Goal: Navigation & Orientation: Go to known website

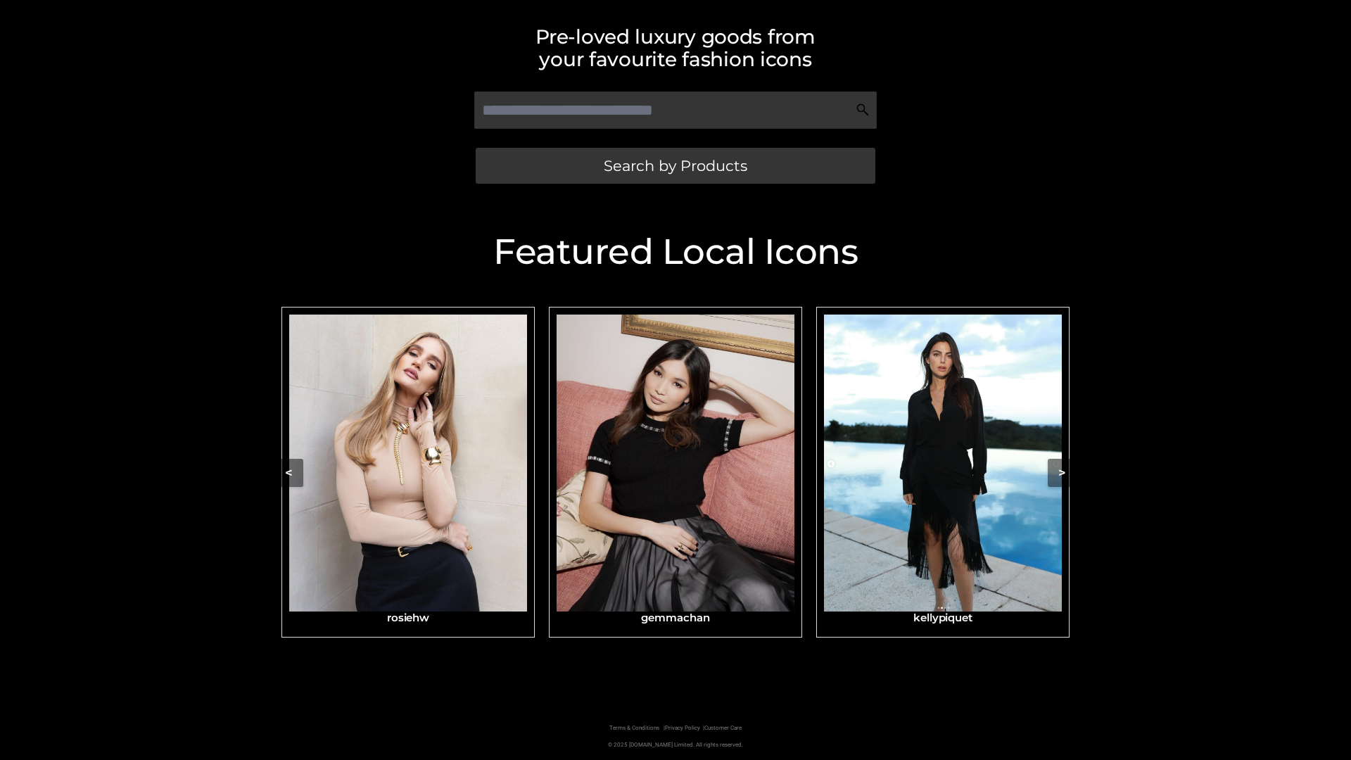
scroll to position [299, 0]
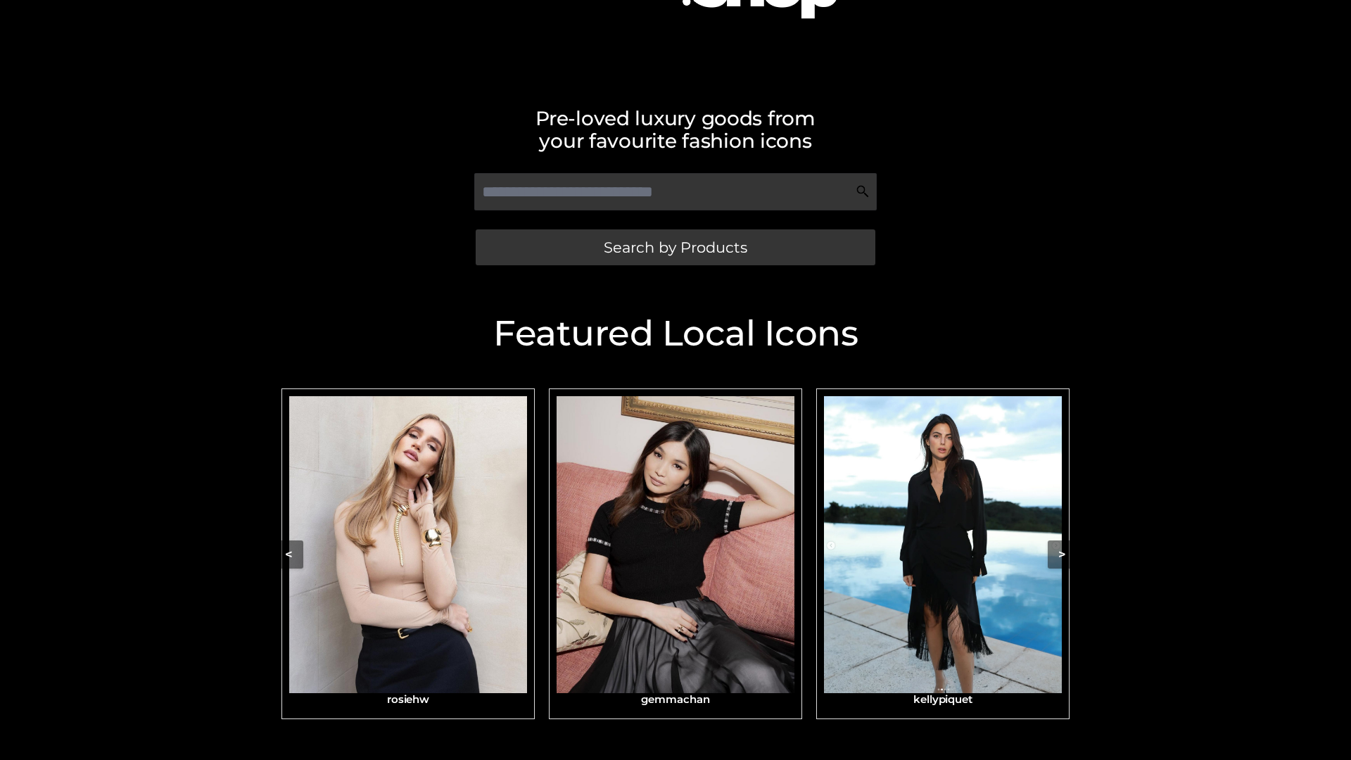
scroll to position [299, 0]
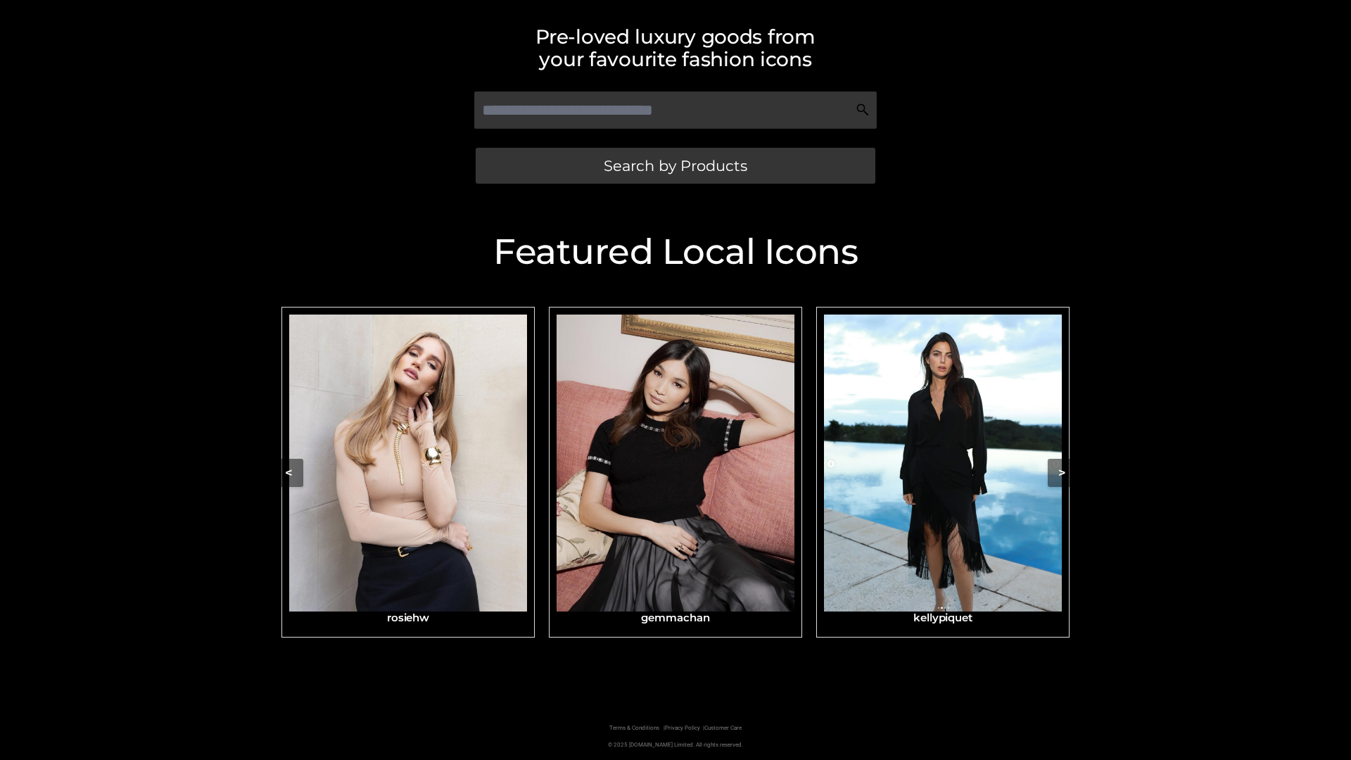
scroll to position [299, 0]
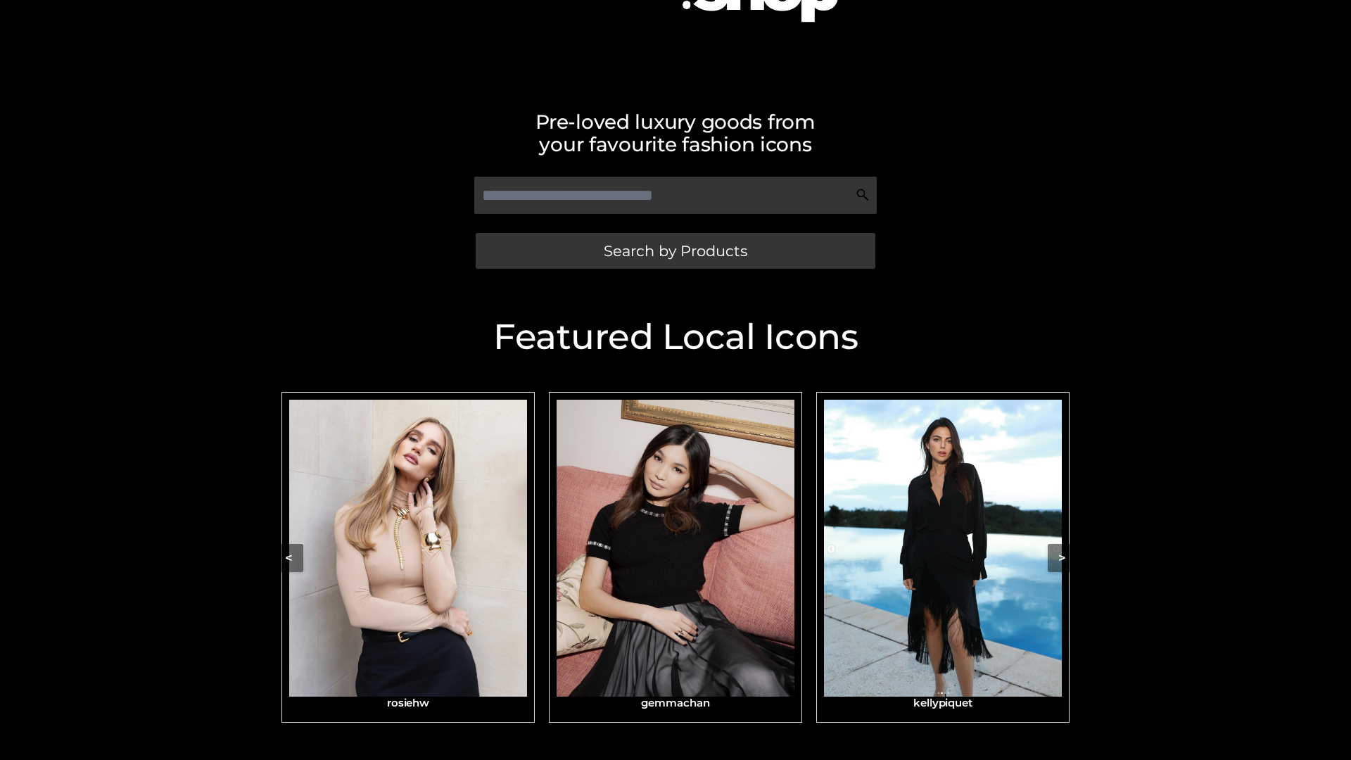
scroll to position [239, 0]
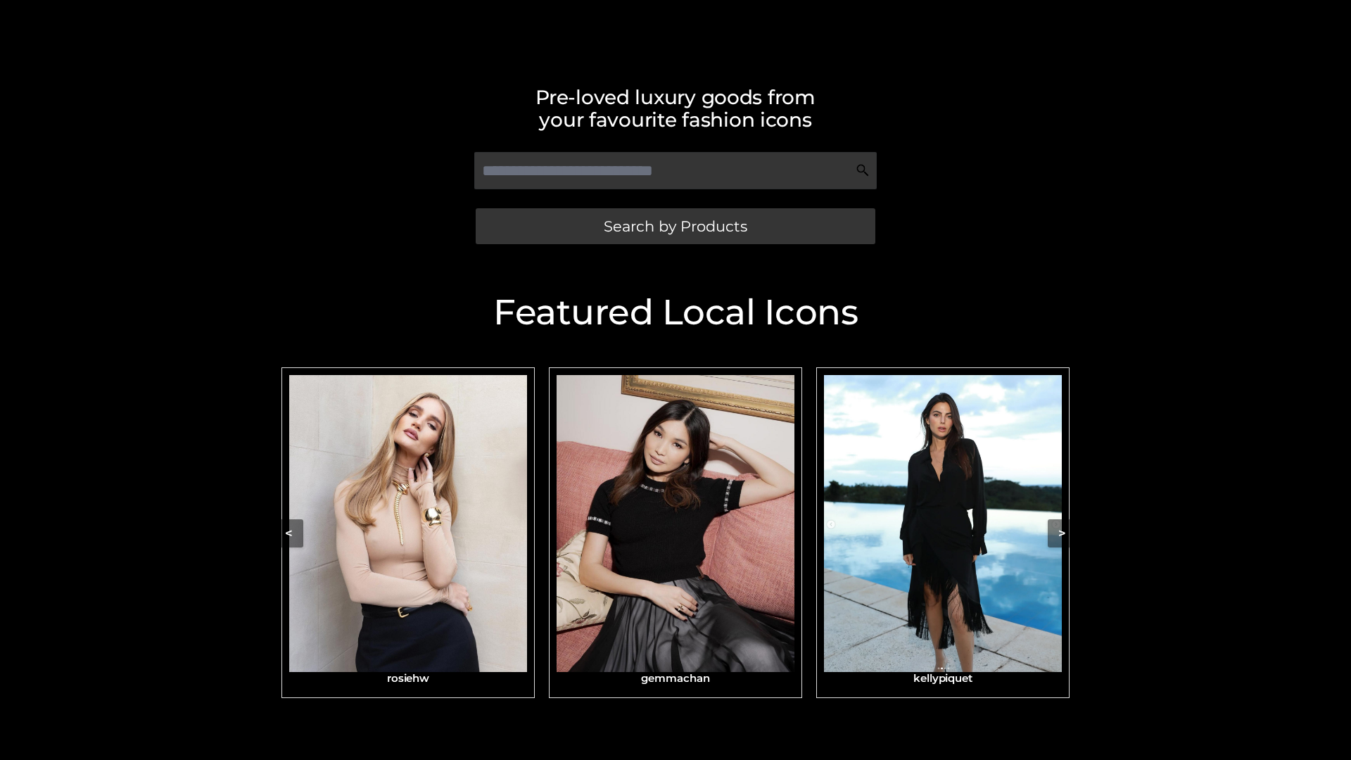
scroll to position [299, 0]
